Goal: Information Seeking & Learning: Learn about a topic

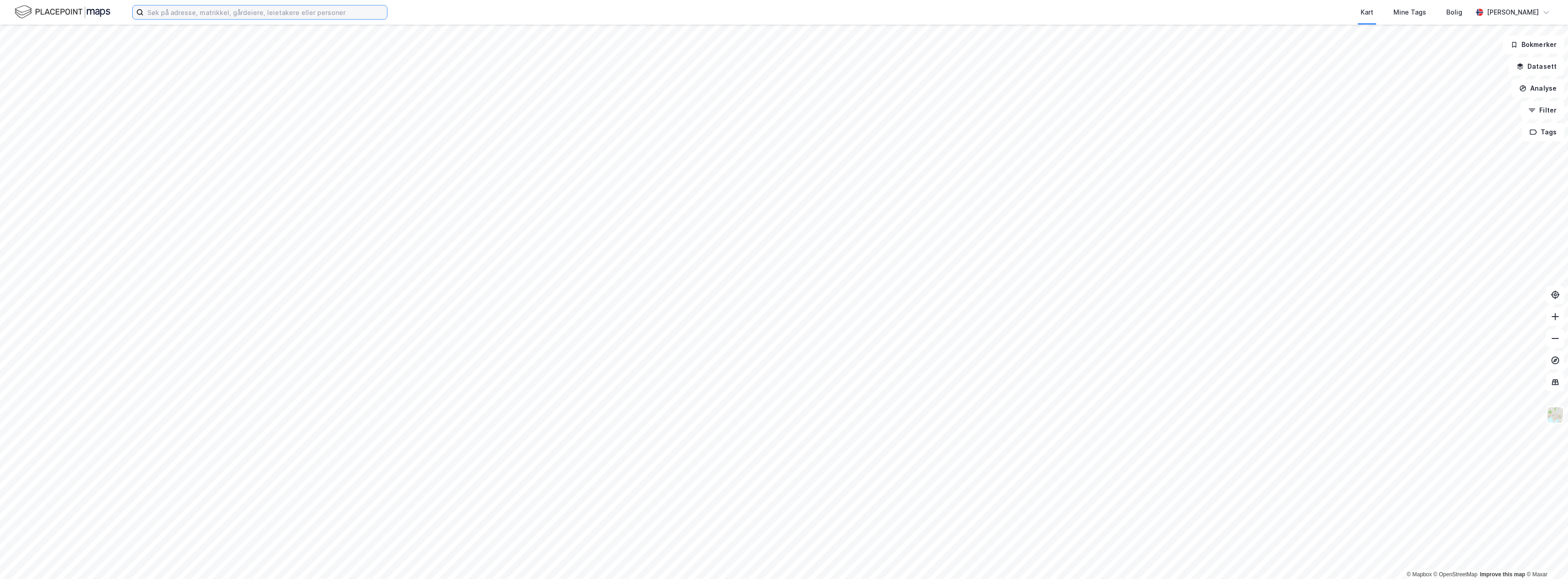
click at [225, 13] on input at bounding box center [265, 12] width 243 height 13
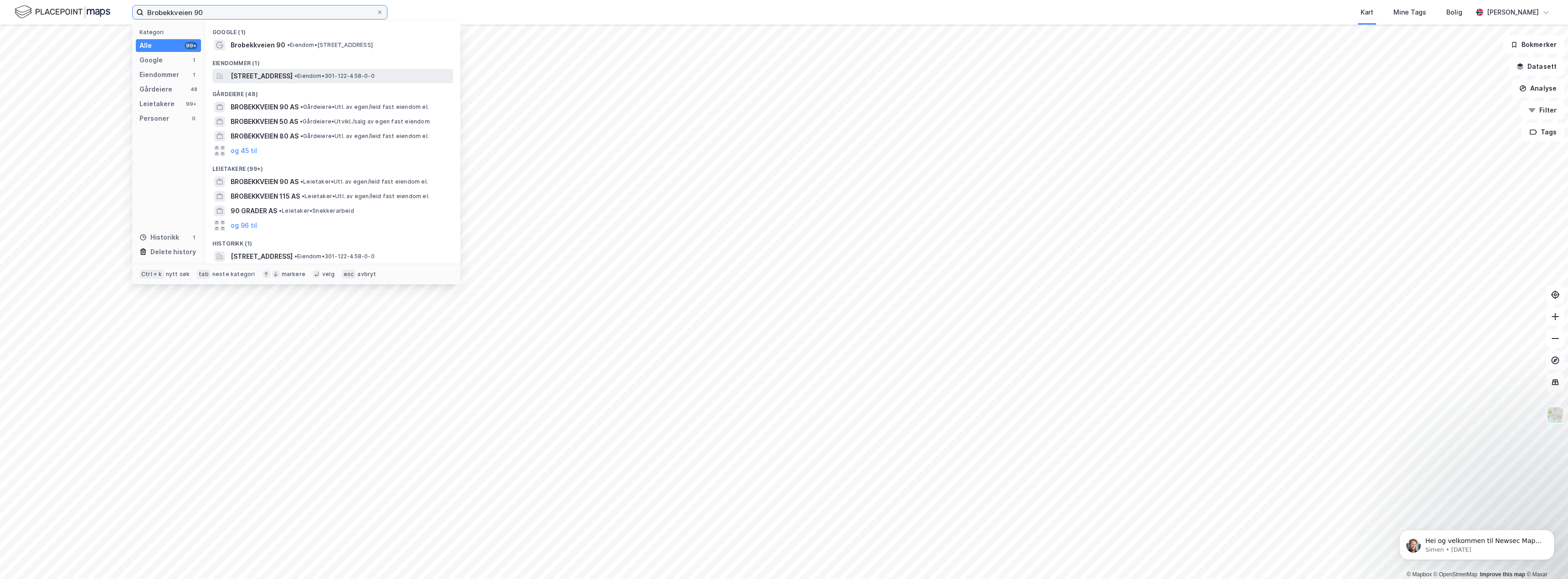
type input "Brobekkveien 90"
click at [263, 76] on span "[STREET_ADDRESS]" at bounding box center [261, 75] width 62 height 11
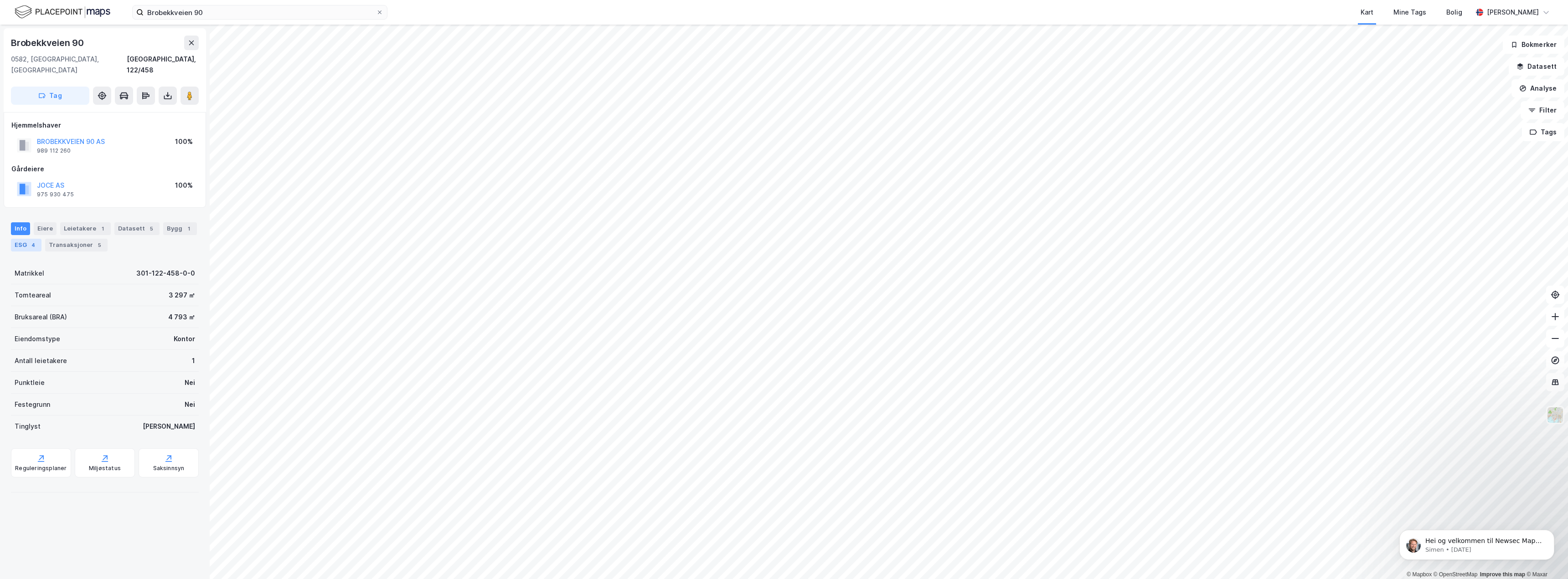
click at [23, 239] on div "ESG 4" at bounding box center [26, 245] width 31 height 12
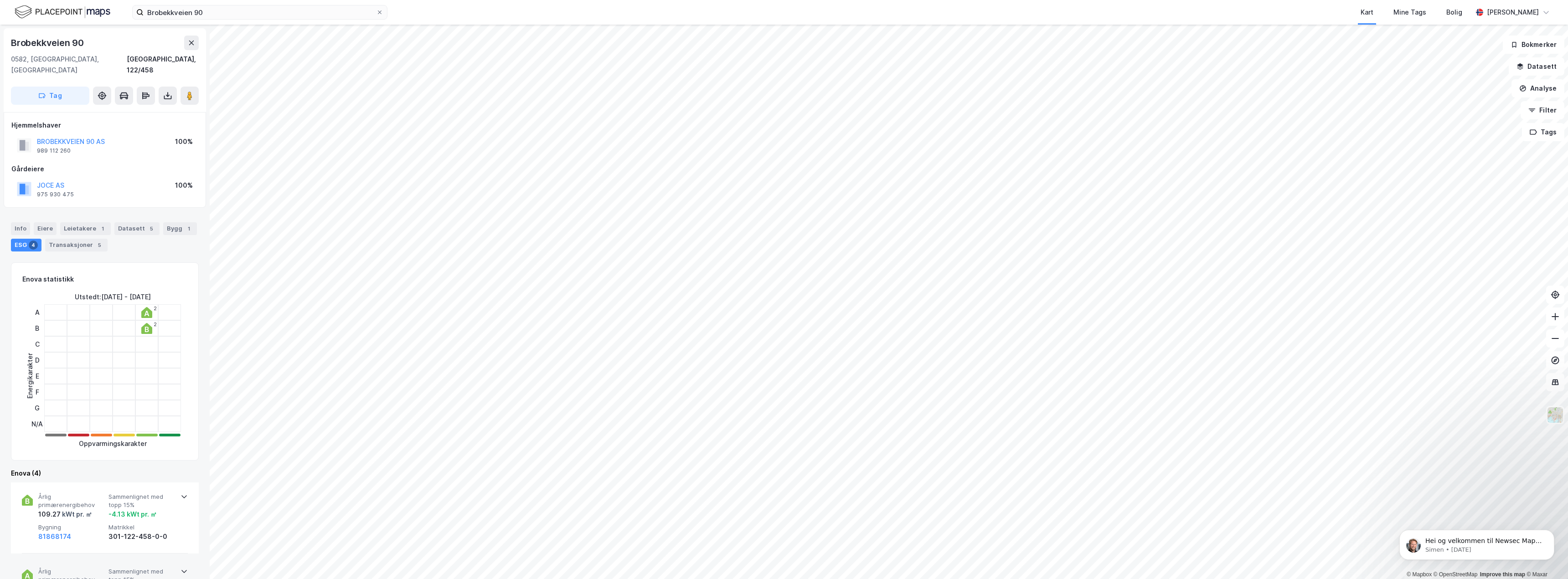
scroll to position [137, 0]
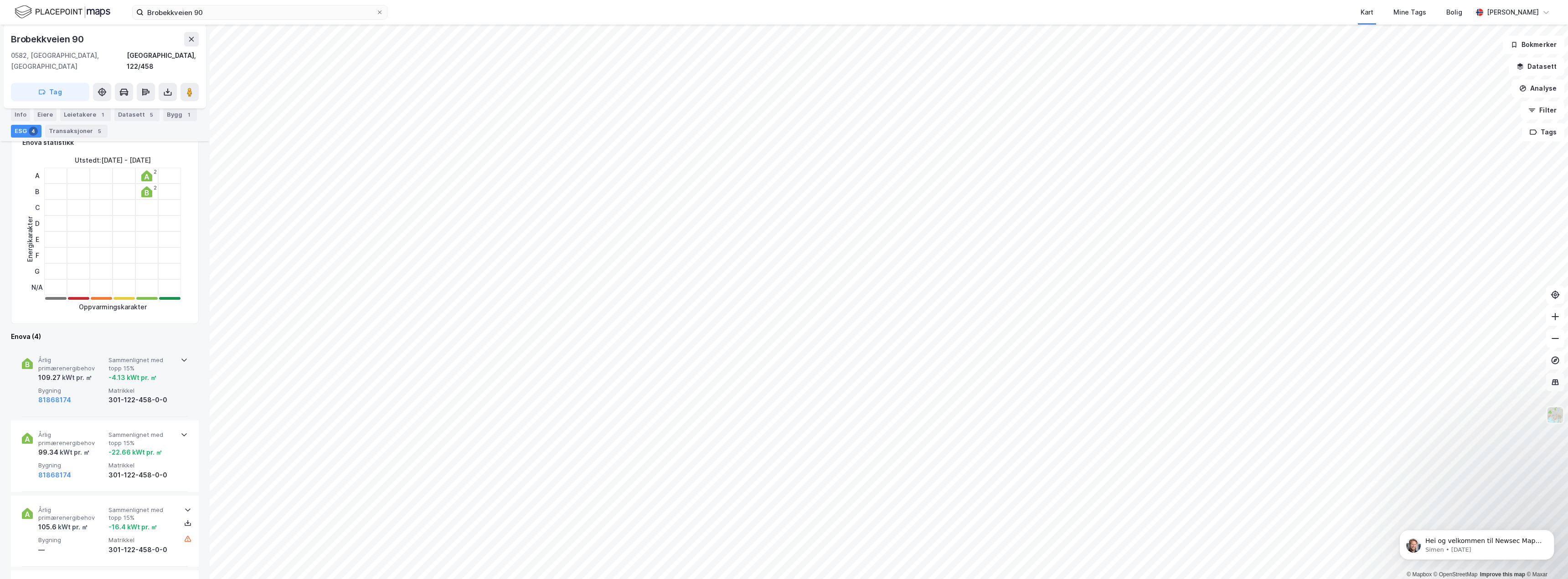
click at [182, 357] on icon at bounding box center [184, 360] width 7 height 7
click at [75, 427] on div "Klimasone [GEOGRAPHIC_DATA], innland" at bounding box center [71, 431] width 66 height 41
click at [86, 395] on div "81868174" at bounding box center [71, 400] width 66 height 11
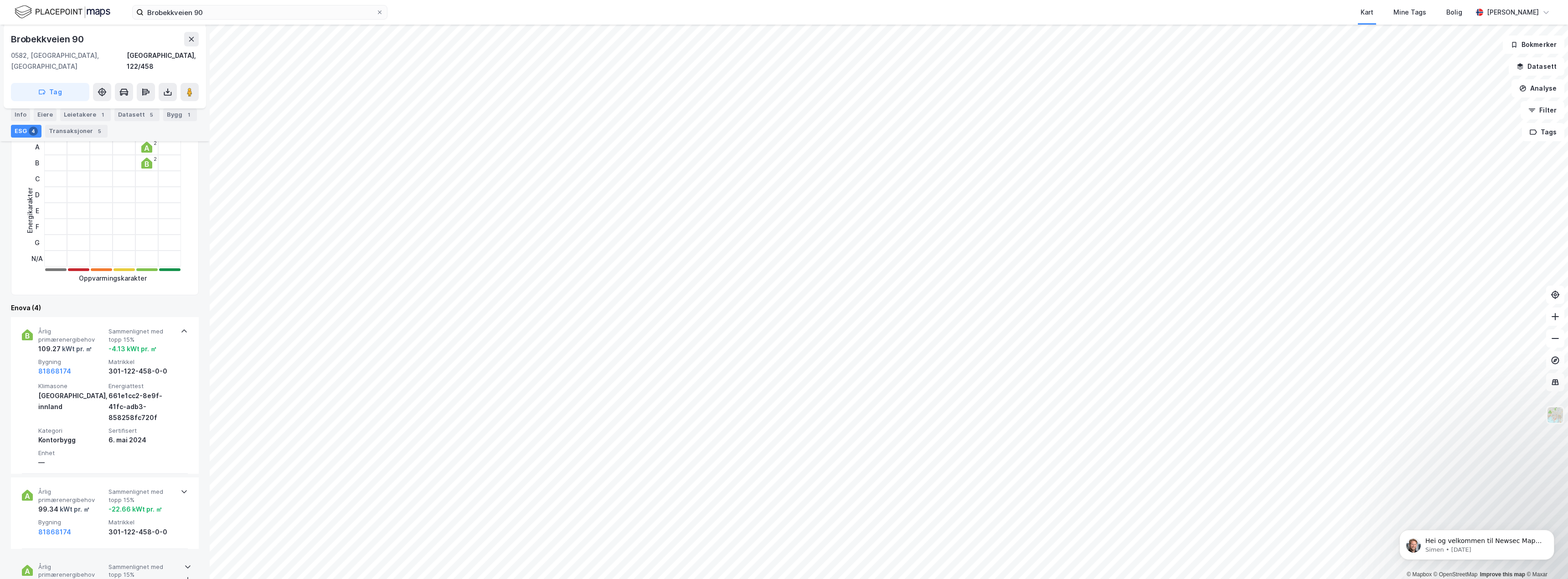
scroll to position [119, 0]
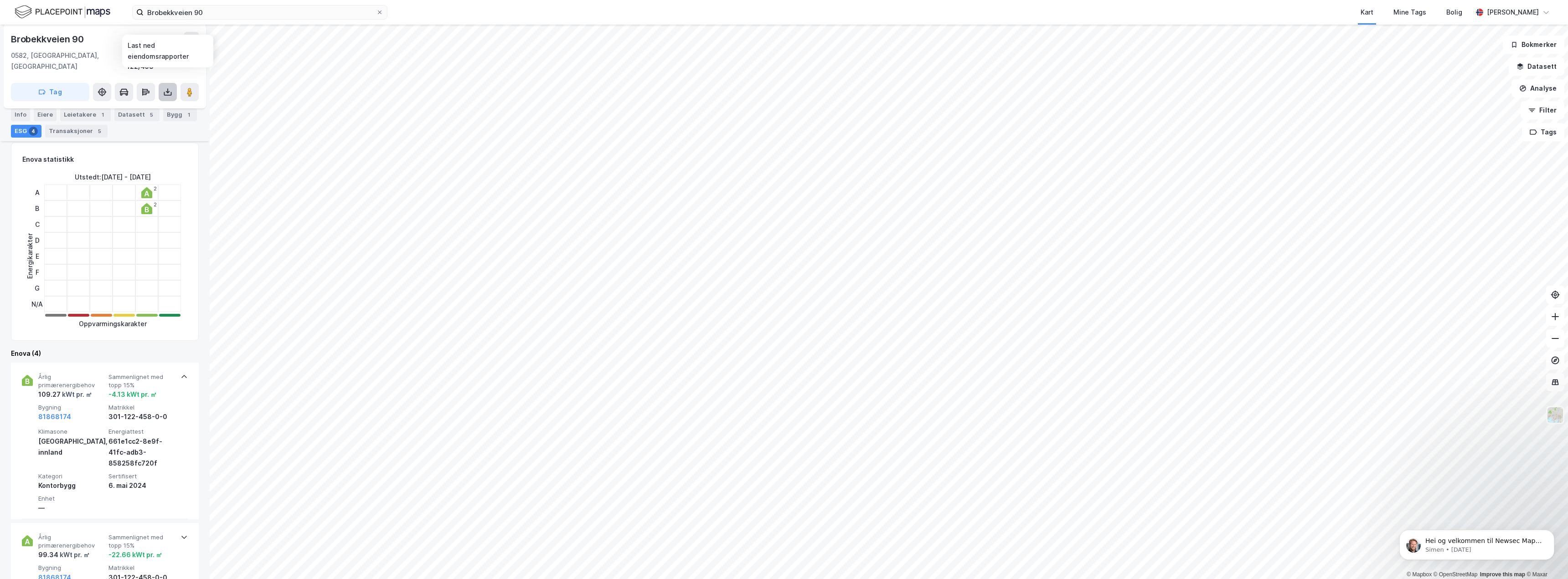
click at [165, 87] on icon at bounding box center [168, 91] width 9 height 9
click at [149, 87] on icon at bounding box center [145, 91] width 9 height 9
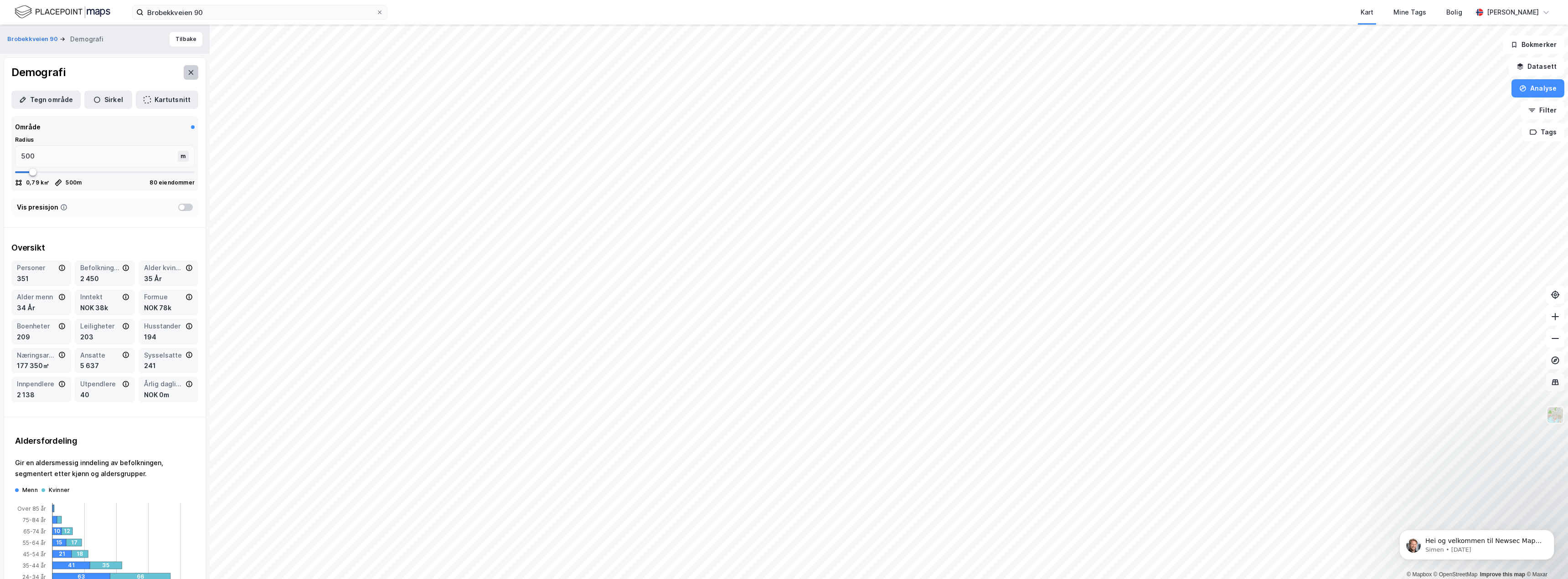
click at [187, 75] on icon at bounding box center [191, 72] width 7 height 7
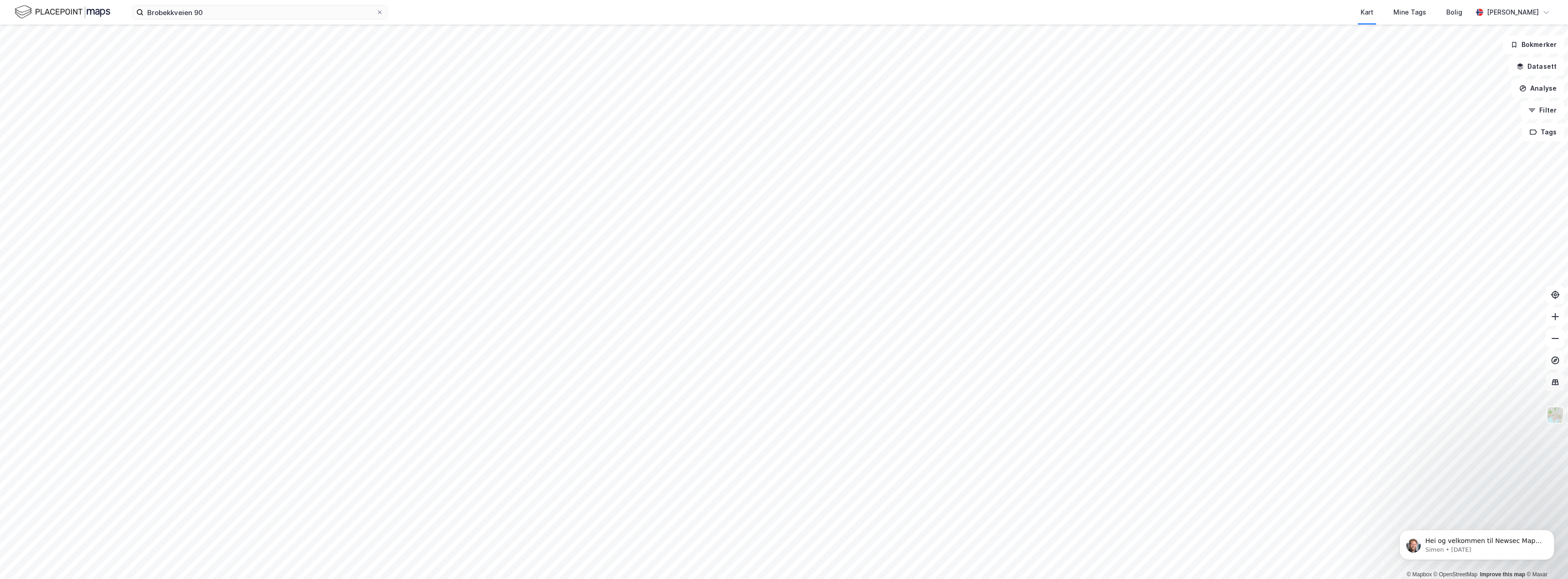
click at [234, 22] on div "Brobekkveien 90 Kart Mine Tags Bolig [PERSON_NAME]" at bounding box center [784, 12] width 1568 height 25
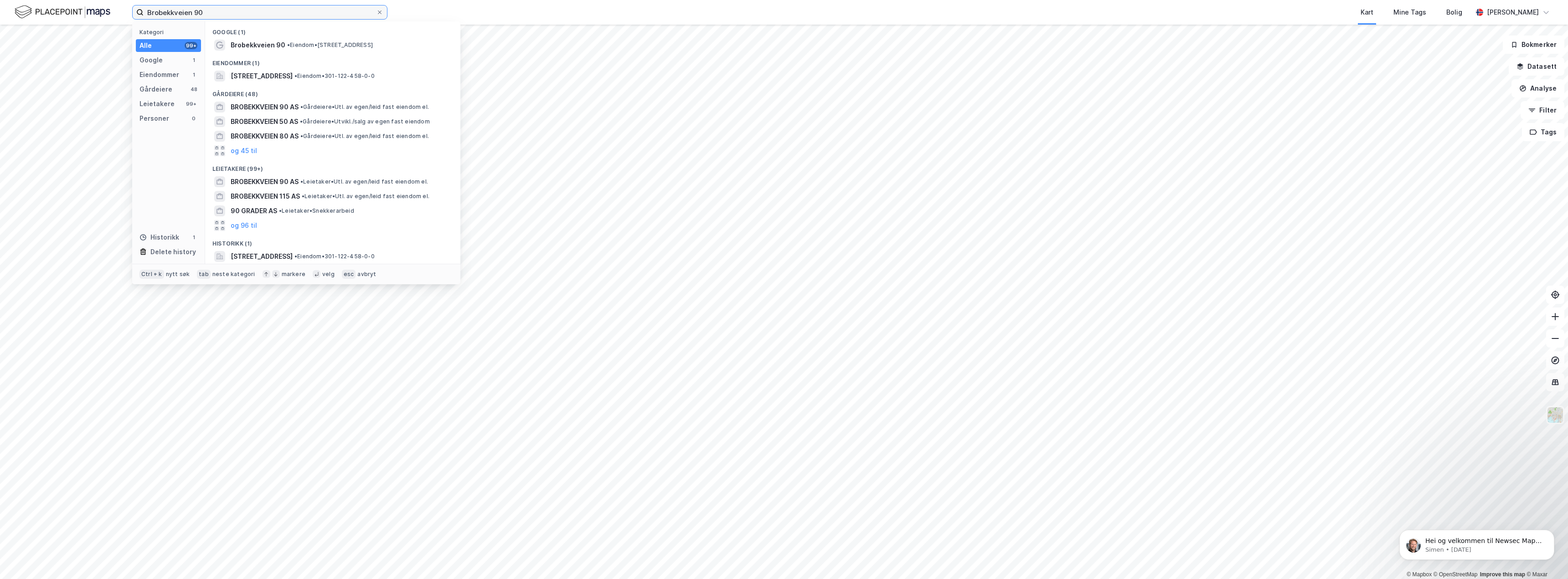
click at [234, 16] on input "Brobekkveien 90" at bounding box center [260, 12] width 232 height 13
click at [289, 75] on span "[STREET_ADDRESS]" at bounding box center [261, 75] width 62 height 11
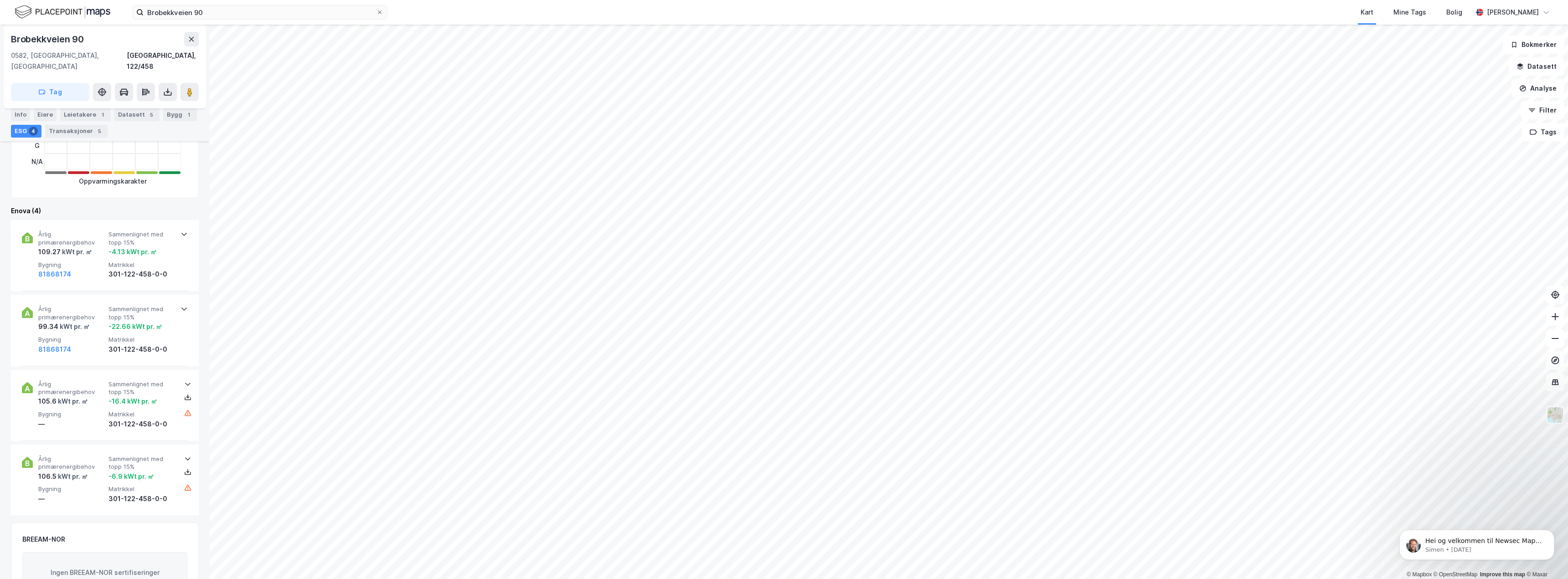
scroll to position [217, 0]
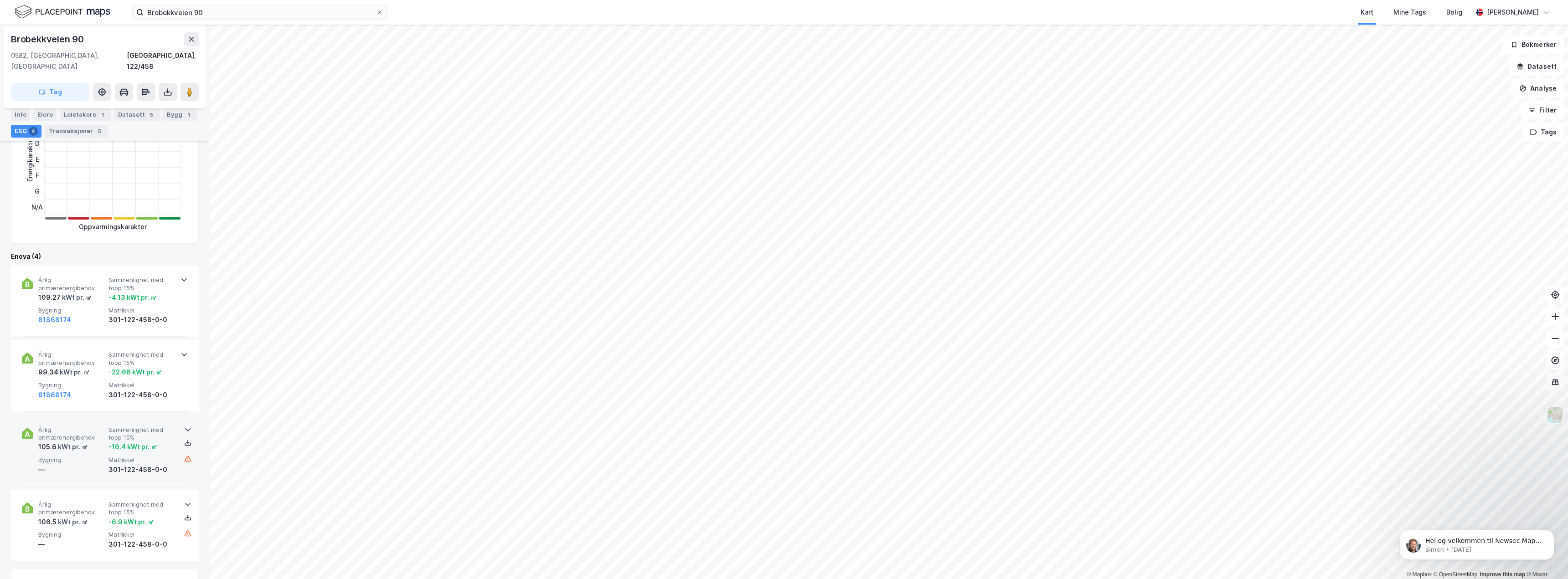
click at [186, 426] on icon at bounding box center [187, 430] width 7 height 7
click at [183, 353] on icon at bounding box center [184, 355] width 6 height 3
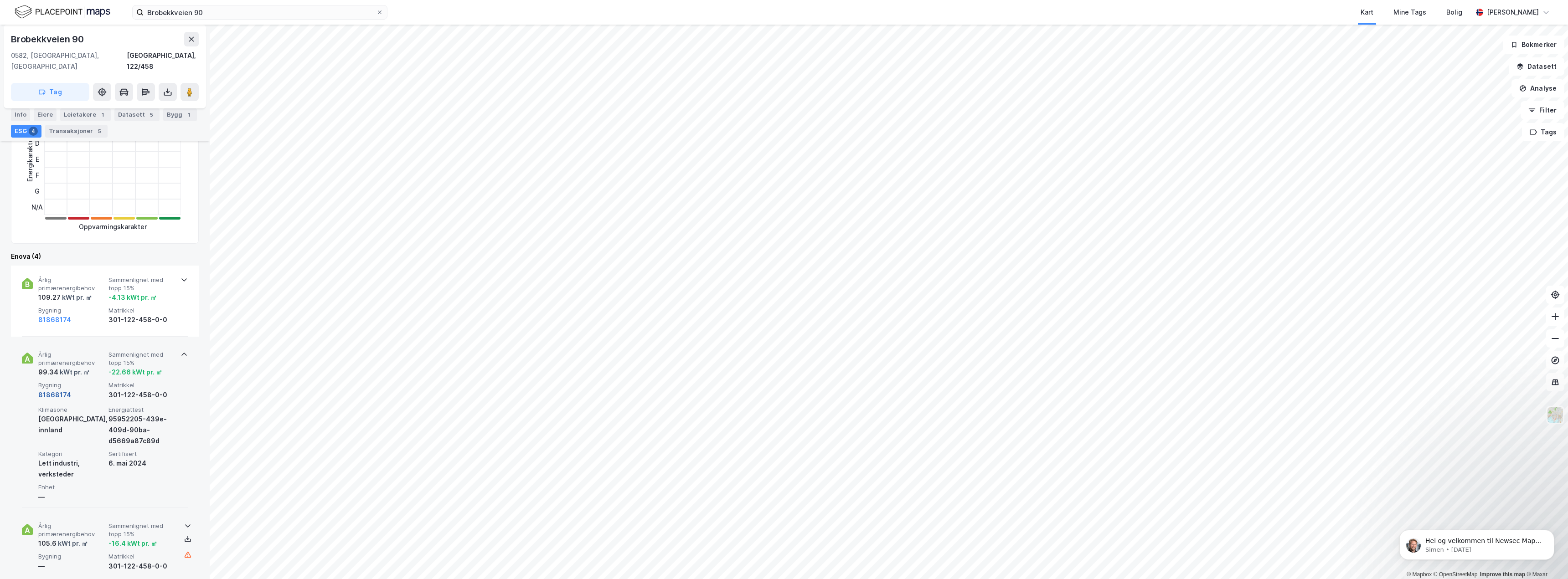
click at [56, 390] on button "81868174" at bounding box center [55, 395] width 33 height 11
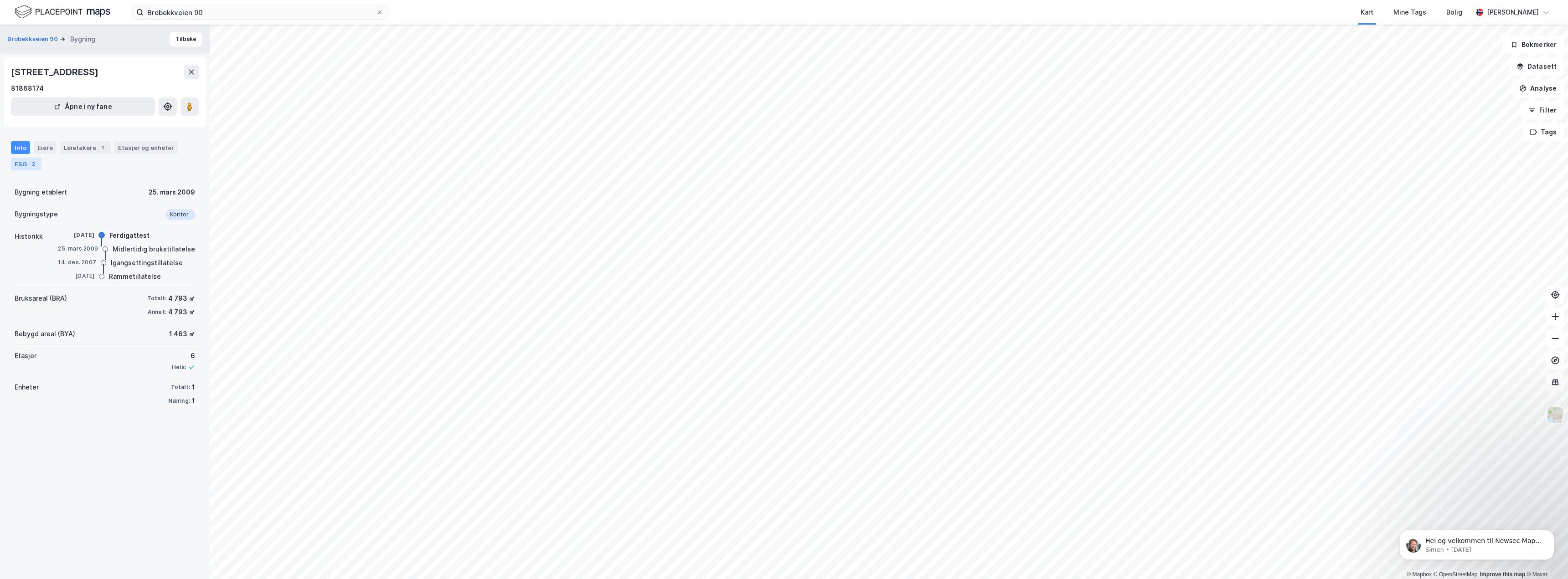
click at [34, 164] on div "2" at bounding box center [33, 163] width 9 height 9
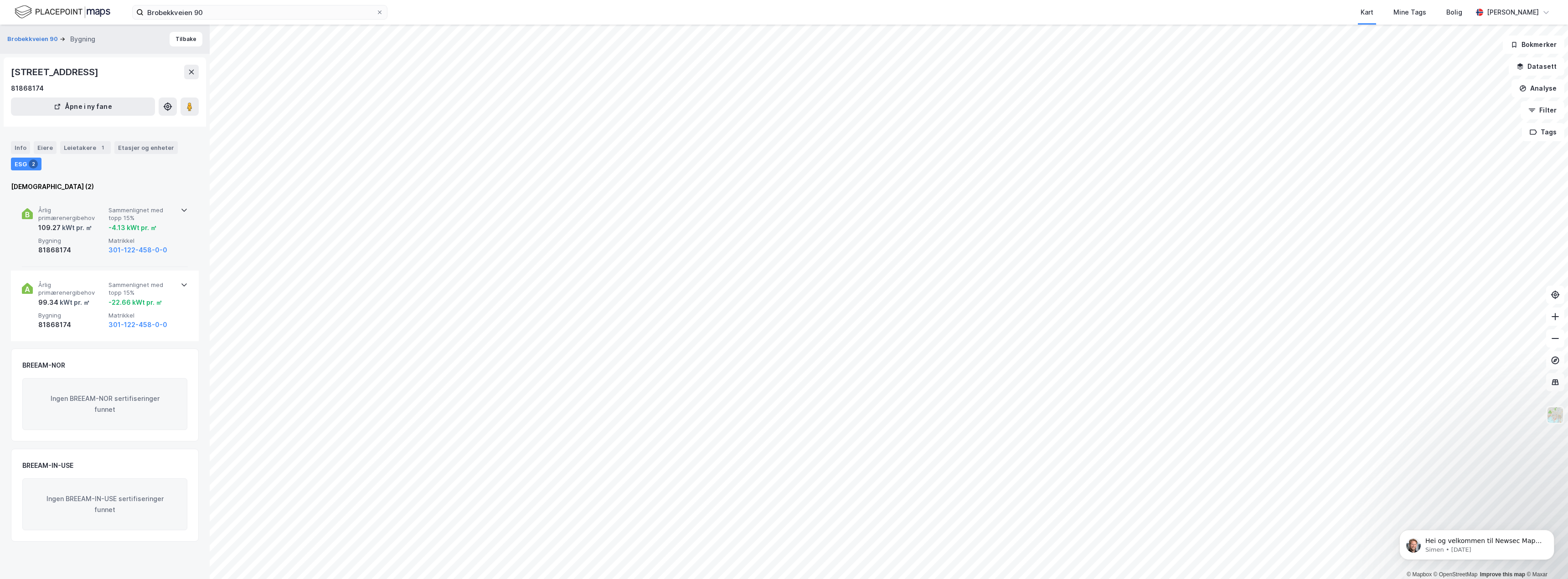
click at [181, 207] on icon at bounding box center [184, 210] width 7 height 7
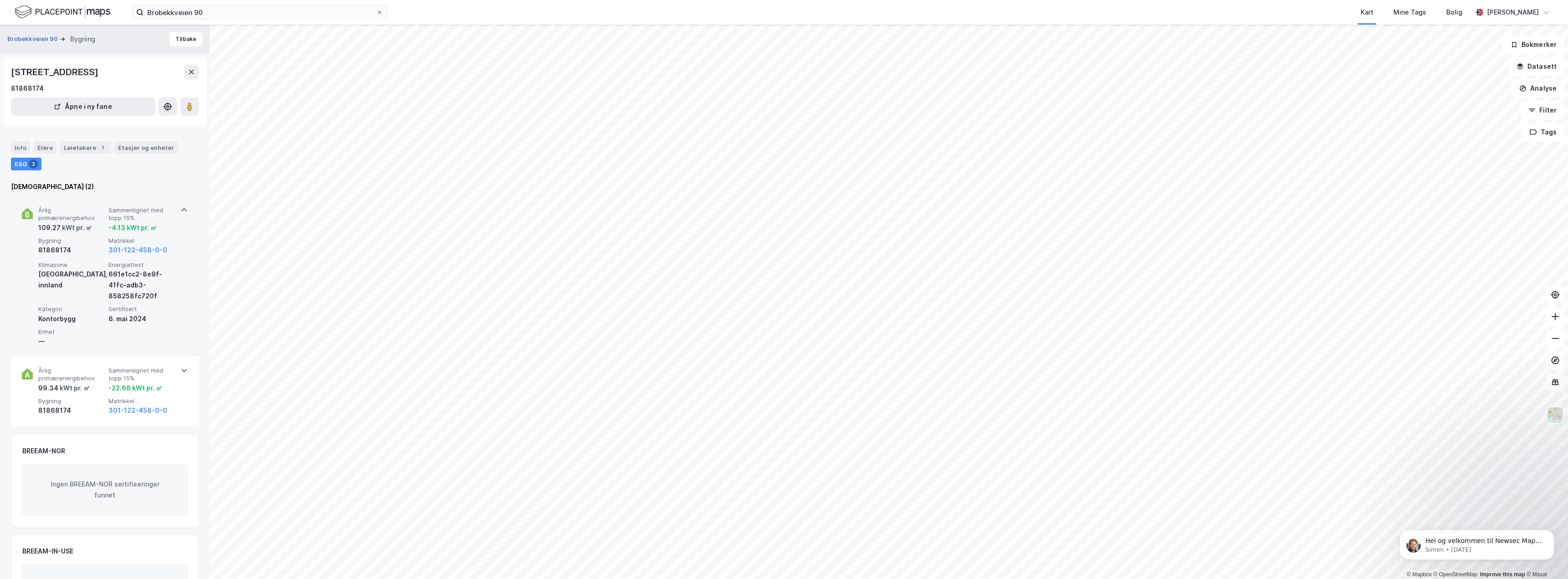
click at [181, 208] on icon at bounding box center [184, 210] width 7 height 7
click at [181, 284] on icon at bounding box center [184, 285] width 7 height 7
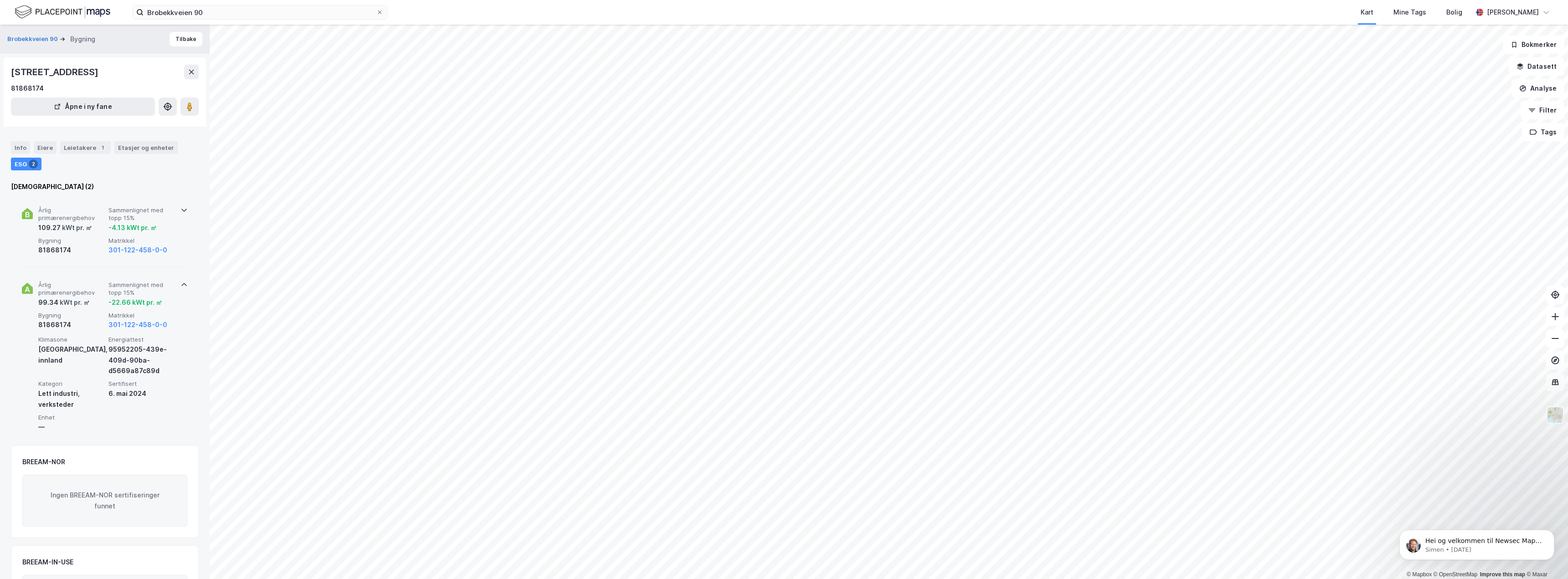
click at [182, 284] on icon at bounding box center [184, 285] width 6 height 3
click at [152, 250] on button "301-122-458-0-0" at bounding box center [138, 250] width 59 height 11
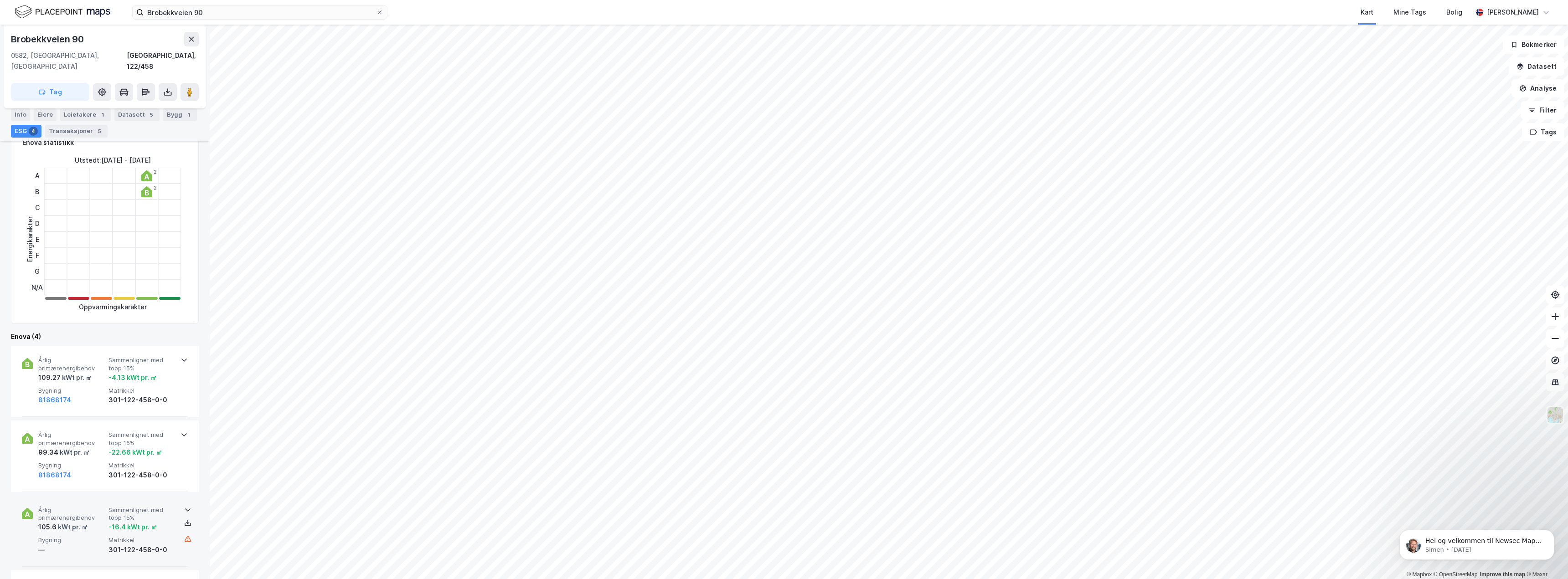
scroll to position [228, 0]
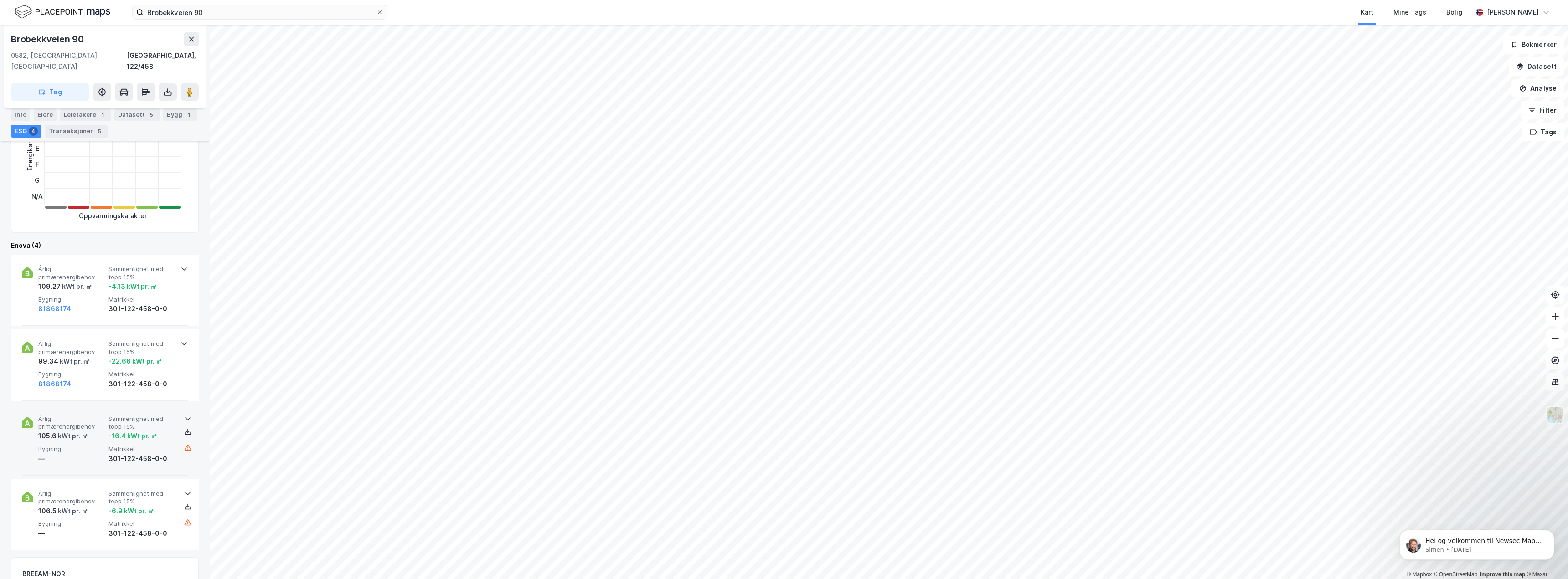
click at [186, 415] on icon at bounding box center [187, 418] width 7 height 7
click at [185, 415] on icon at bounding box center [187, 418] width 7 height 7
click at [182, 340] on icon at bounding box center [184, 343] width 7 height 7
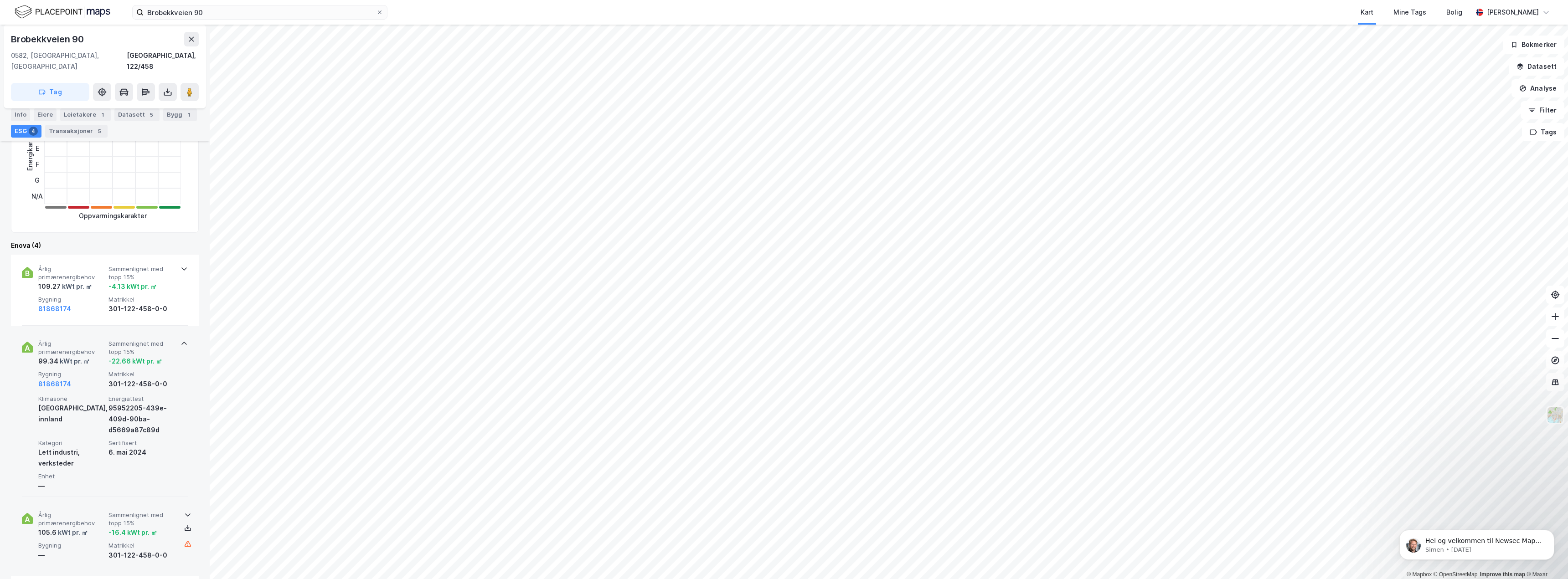
click at [182, 340] on icon at bounding box center [184, 343] width 7 height 7
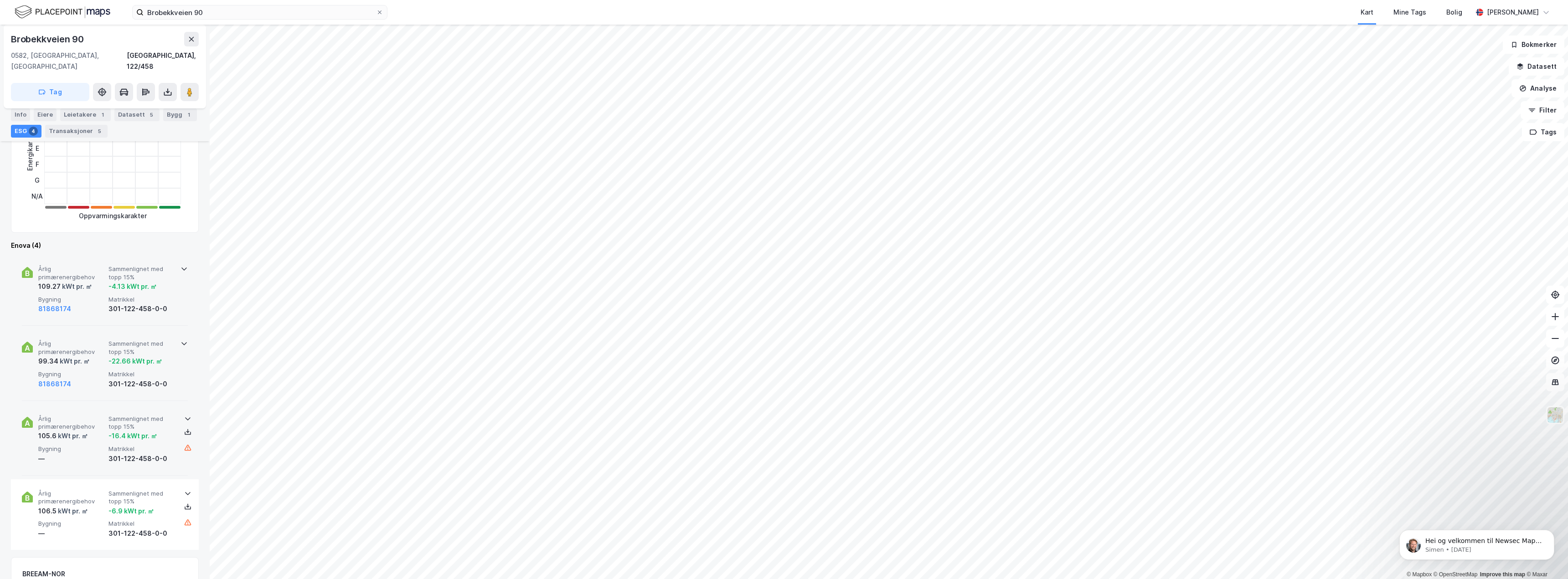
click at [181, 265] on icon at bounding box center [184, 269] width 7 height 7
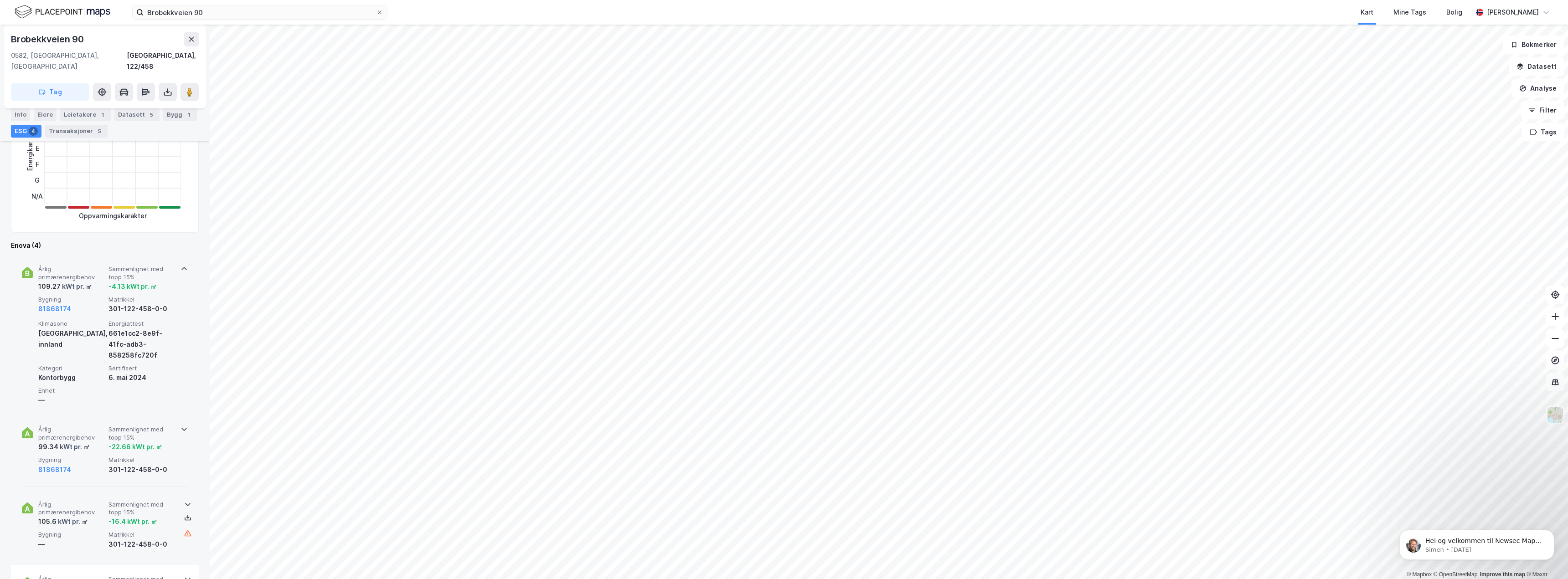
click at [181, 265] on icon at bounding box center [184, 269] width 7 height 7
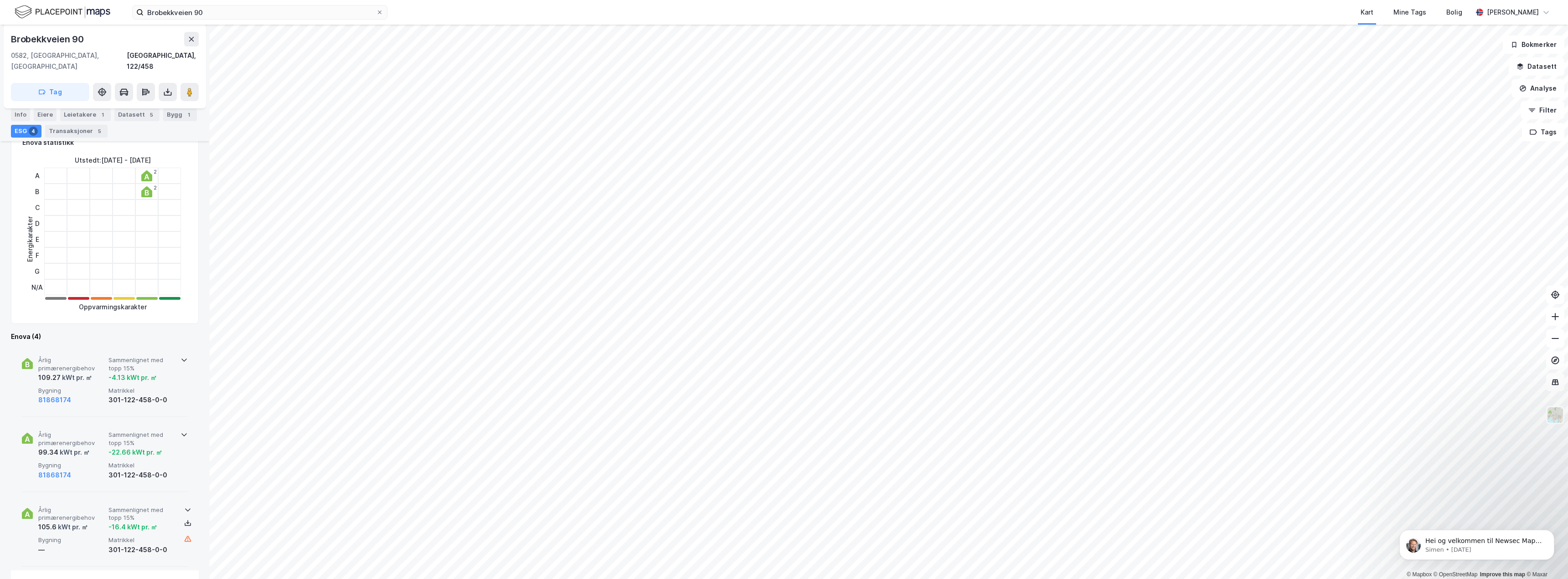
scroll to position [182, 0]
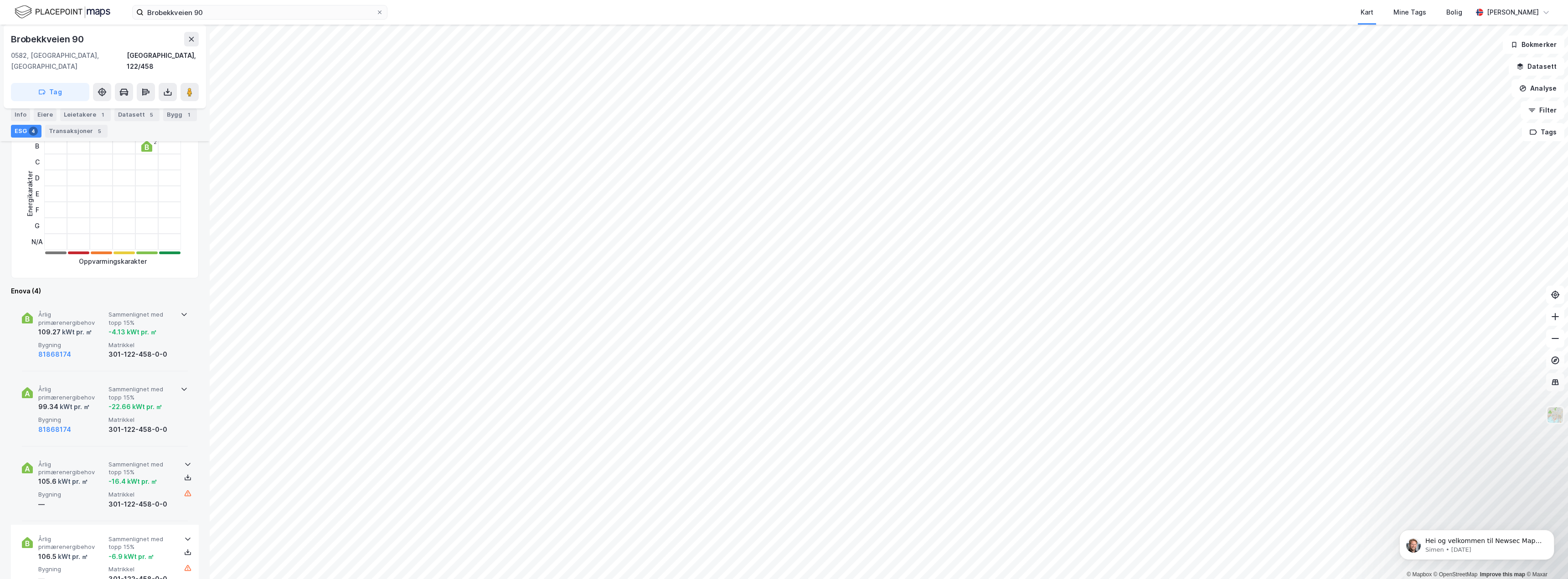
click at [67, 285] on div "Enova (4)" at bounding box center [105, 290] width 187 height 11
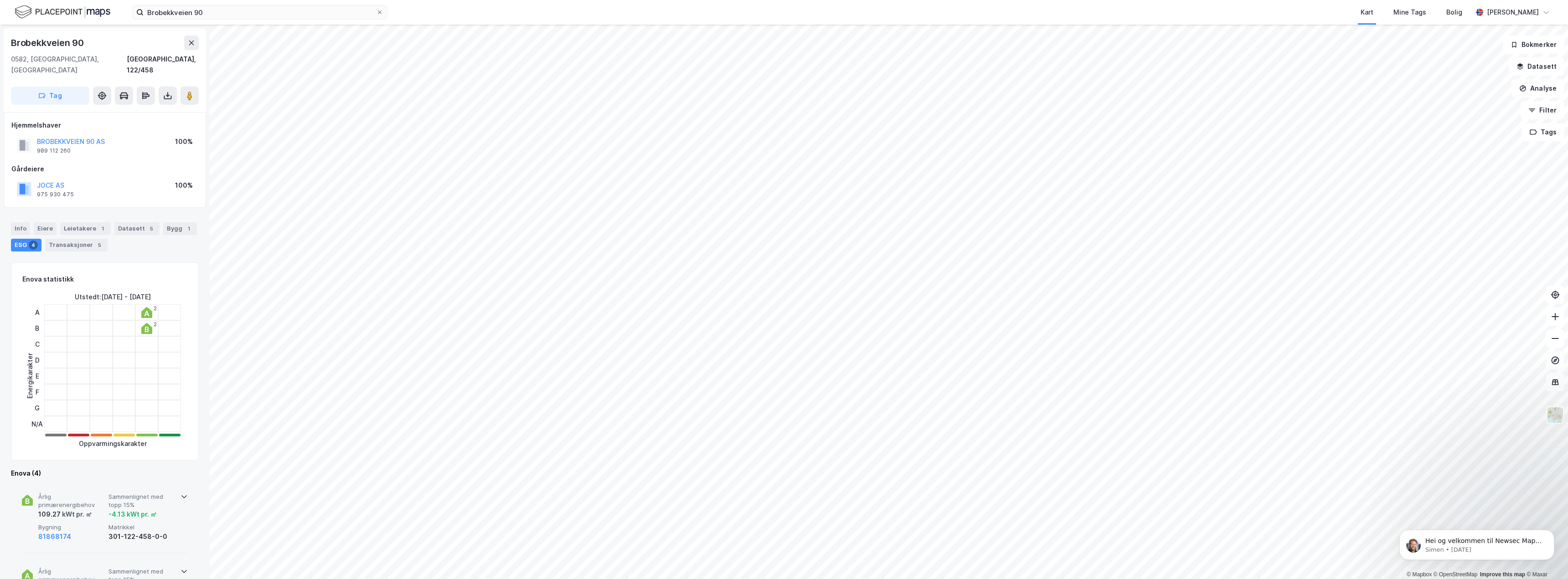
scroll to position [137, 0]
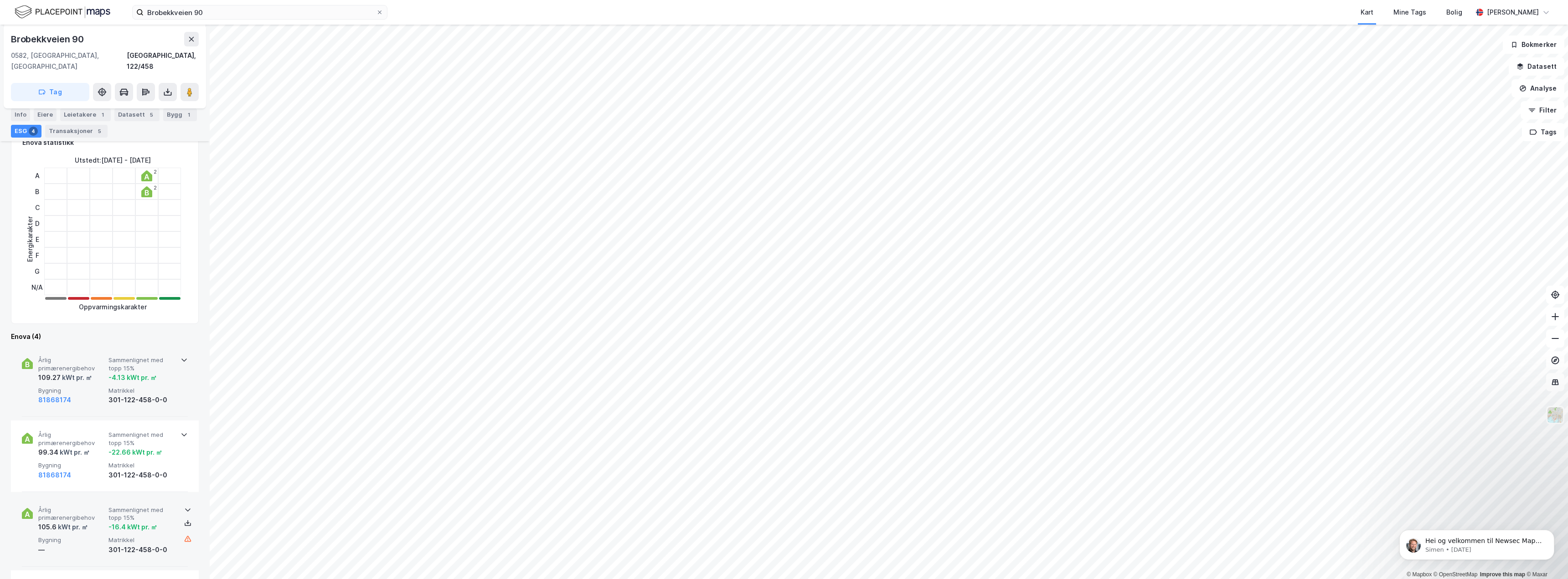
click at [185, 508] on icon at bounding box center [187, 510] width 6 height 3
click at [184, 506] on icon at bounding box center [187, 509] width 7 height 7
